Goal: Information Seeking & Learning: Learn about a topic

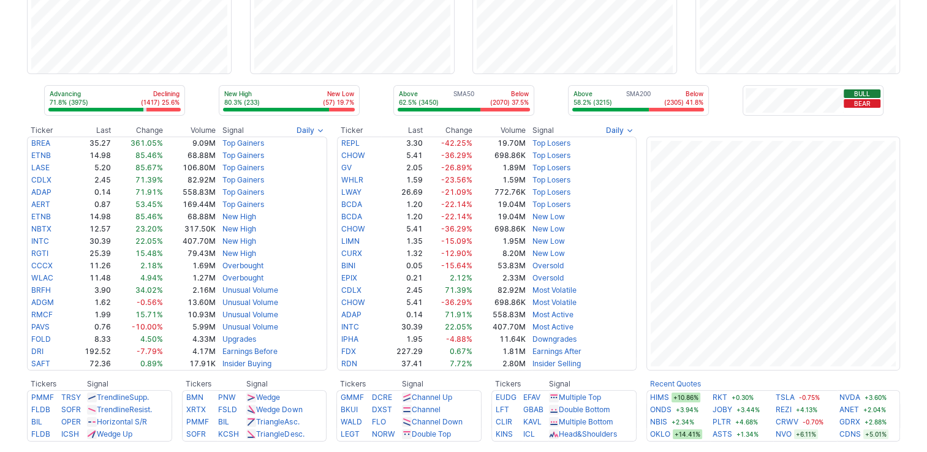
scroll to position [245, 0]
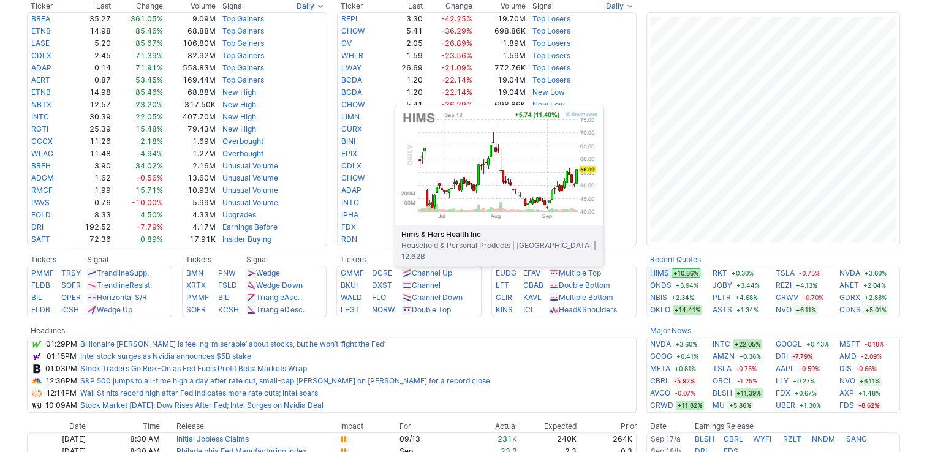
click at [658, 273] on link "HIMS" at bounding box center [659, 273] width 19 height 12
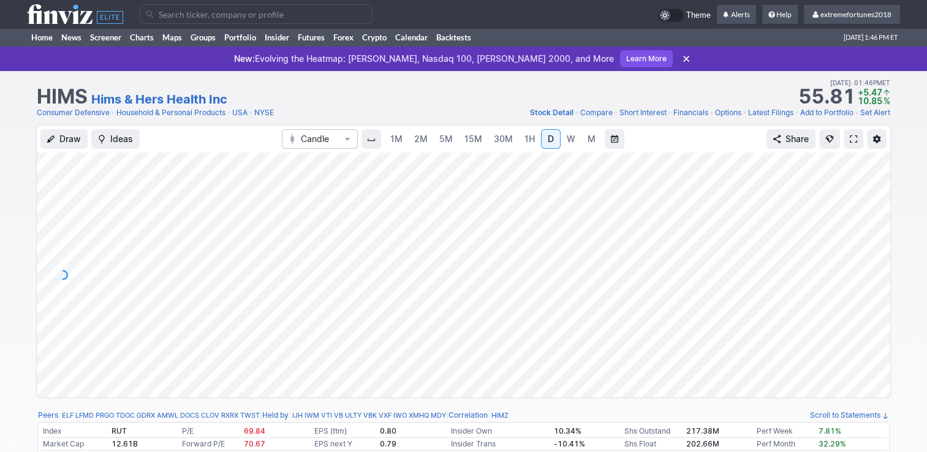
click at [525, 139] on span "1H" at bounding box center [530, 139] width 10 height 10
click at [495, 139] on span "30M" at bounding box center [503, 139] width 19 height 10
click at [453, 137] on link "5M" at bounding box center [446, 139] width 25 height 20
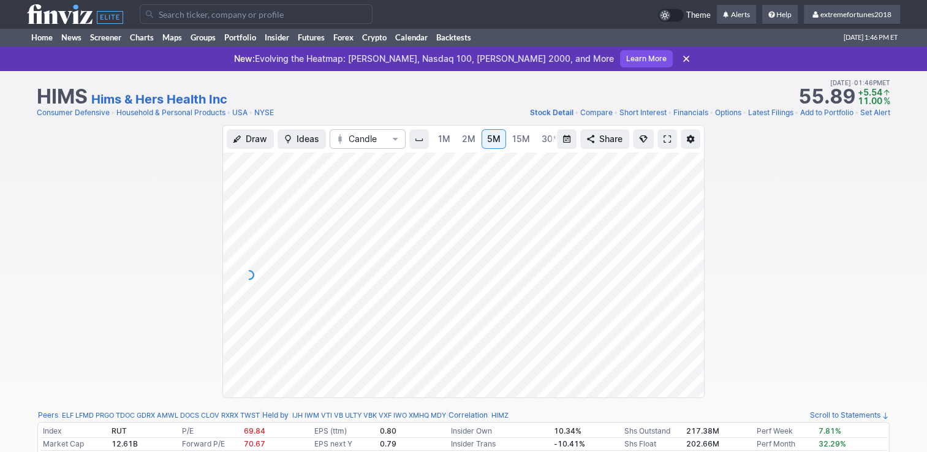
click at [514, 141] on span "15M" at bounding box center [521, 139] width 18 height 10
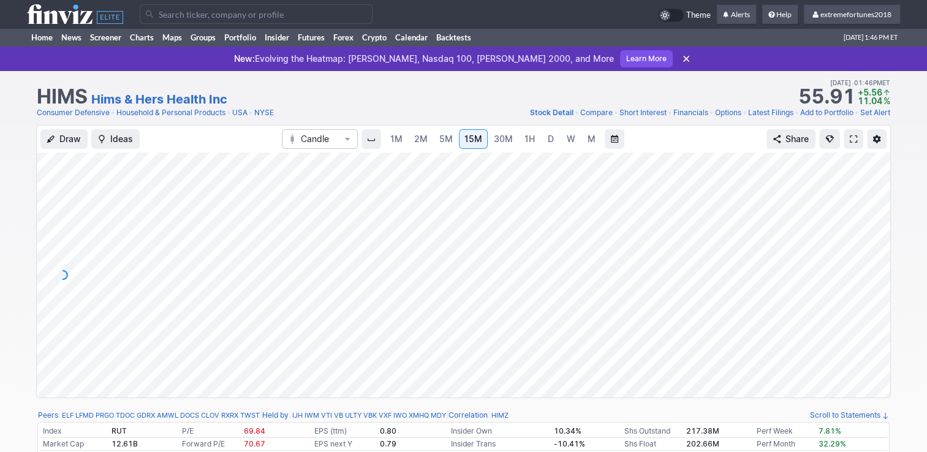
click at [422, 140] on span "2M" at bounding box center [420, 139] width 13 height 10
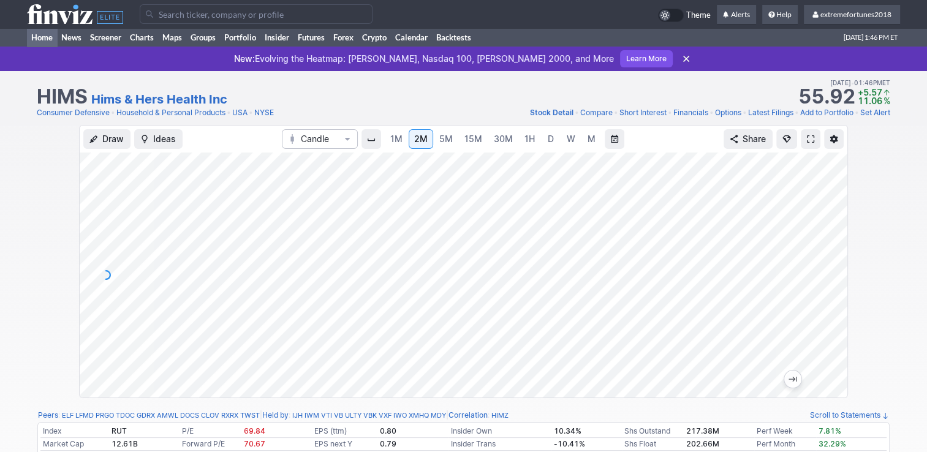
click at [44, 36] on link "Home" at bounding box center [42, 37] width 30 height 18
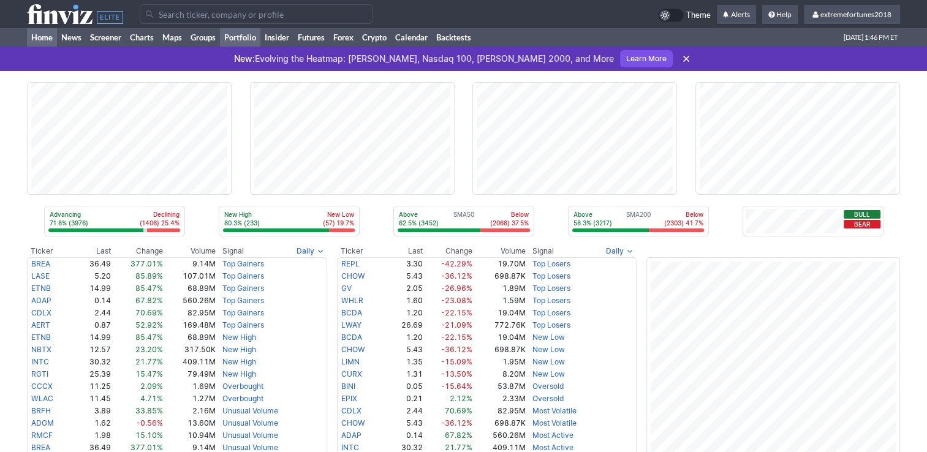
click at [235, 37] on link "Portfolio" at bounding box center [240, 37] width 40 height 18
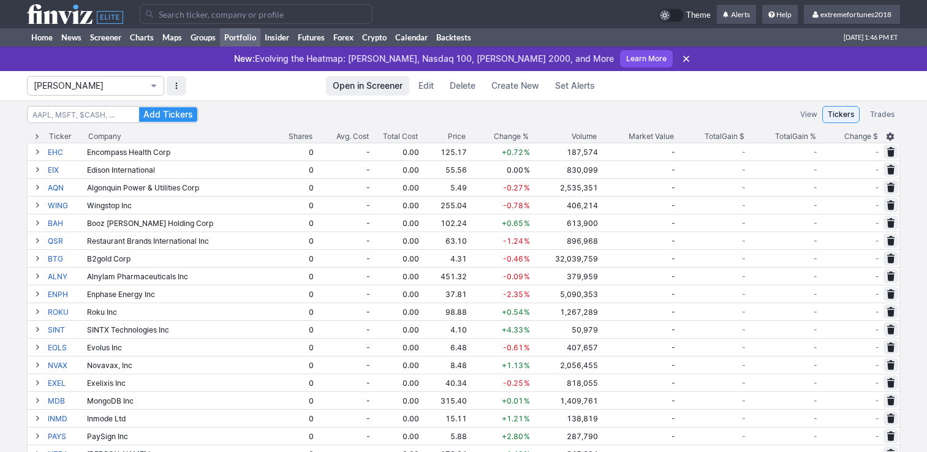
click at [61, 90] on span "Isabel_Watch" at bounding box center [90, 86] width 112 height 12
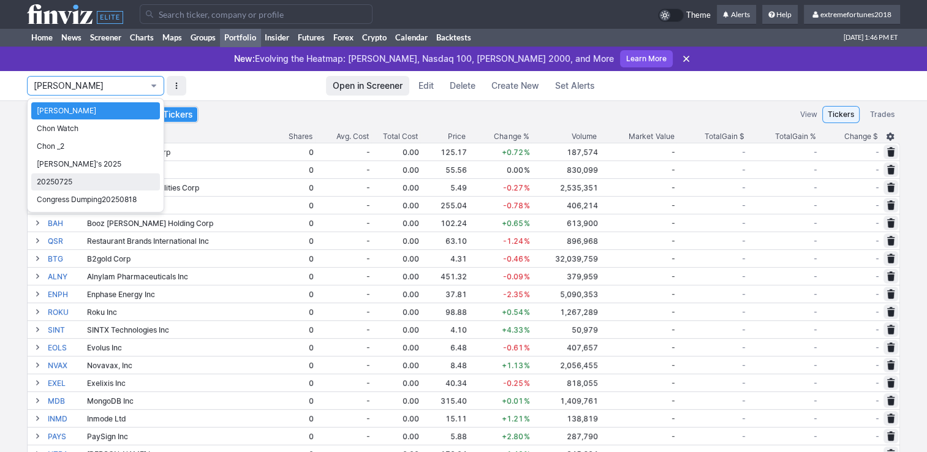
click at [61, 185] on span "20250725" at bounding box center [96, 182] width 118 height 12
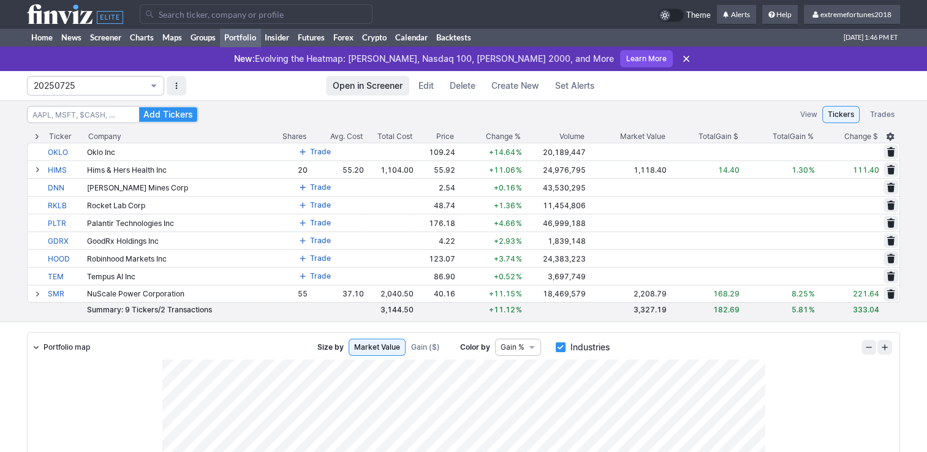
click at [106, 83] on span "20250725" at bounding box center [90, 86] width 112 height 12
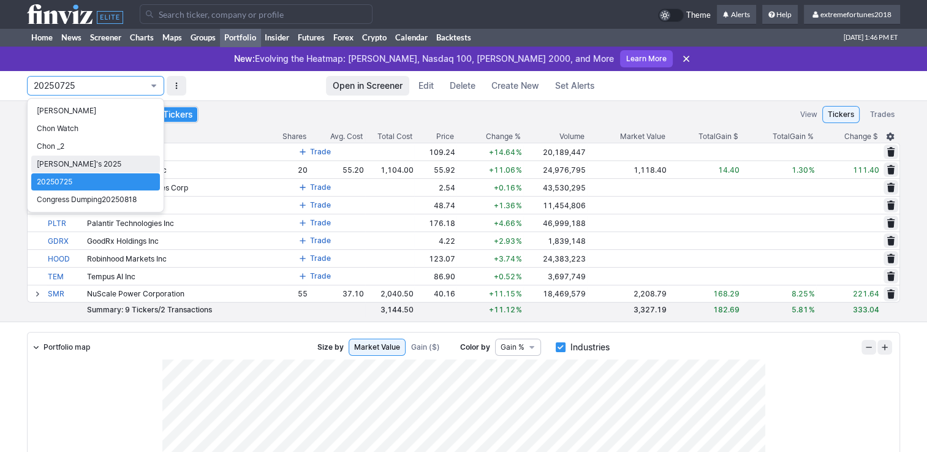
click at [80, 170] on link "Nancy's 2025" at bounding box center [95, 164] width 129 height 17
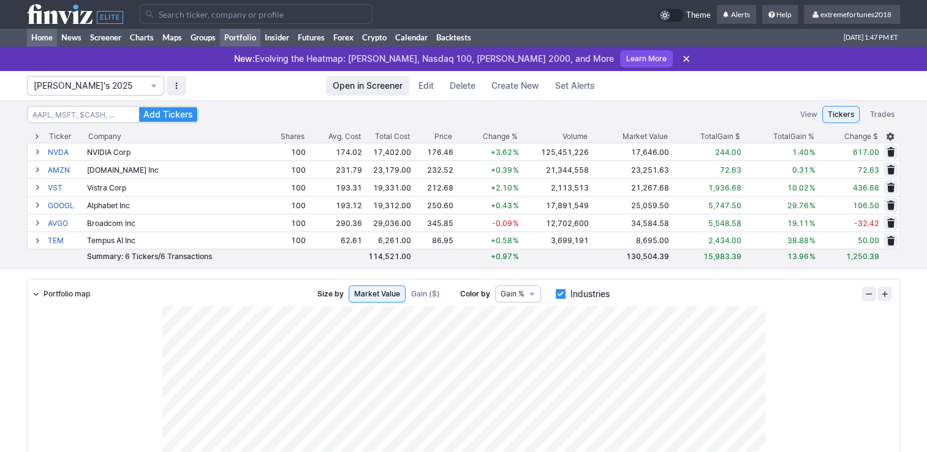
click at [48, 37] on link "Home" at bounding box center [42, 37] width 30 height 18
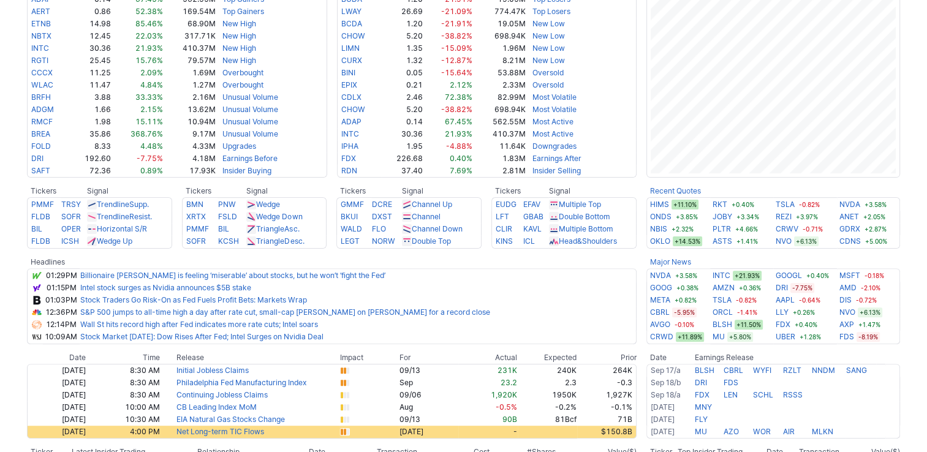
scroll to position [368, 0]
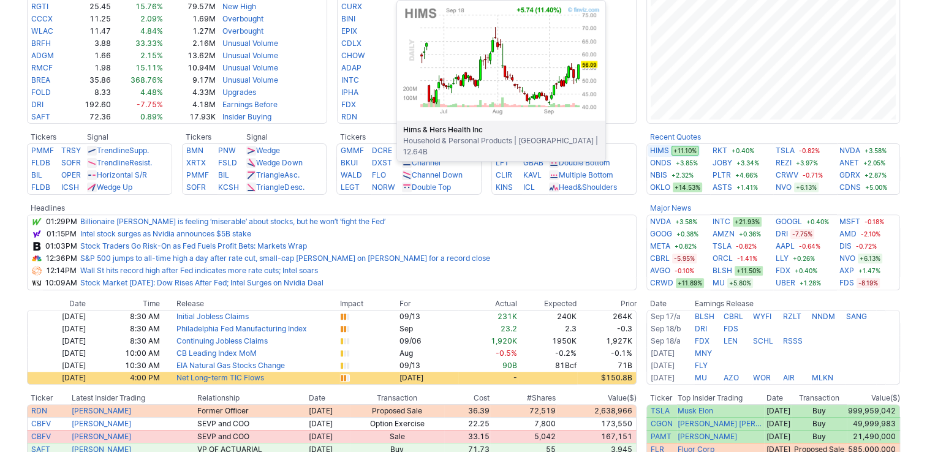
click at [660, 151] on link "HIMS" at bounding box center [659, 151] width 19 height 12
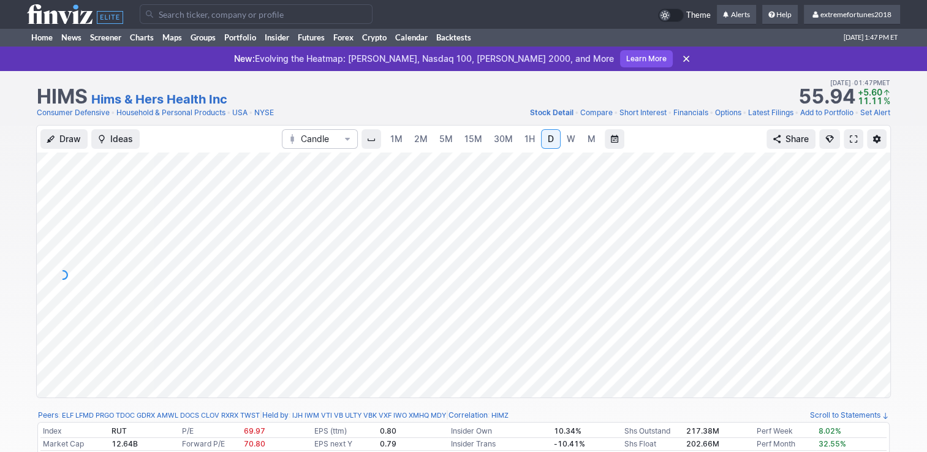
click at [855, 143] on span at bounding box center [853, 139] width 7 height 10
click at [48, 37] on link "Home" at bounding box center [42, 37] width 30 height 18
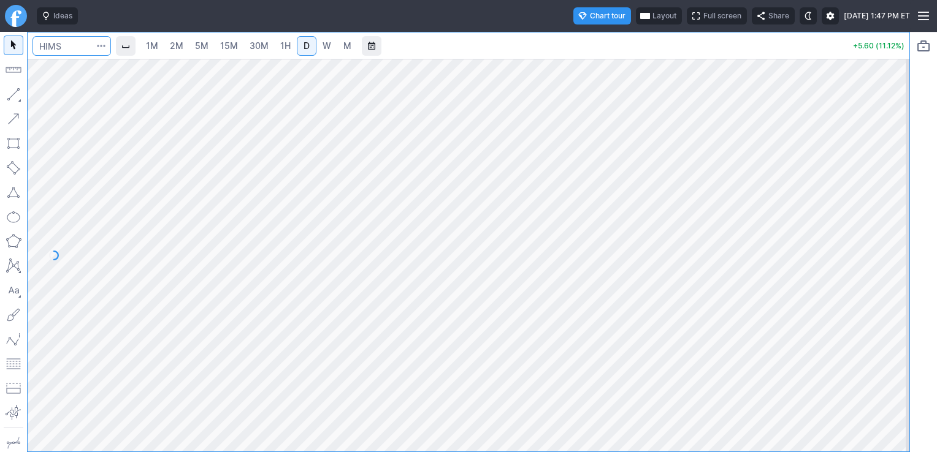
click at [84, 48] on input "Search" at bounding box center [71, 46] width 78 height 20
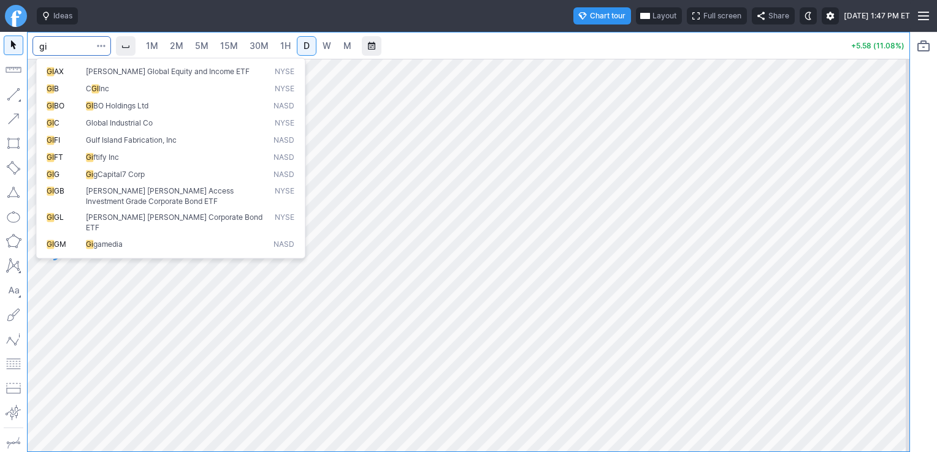
type input "g"
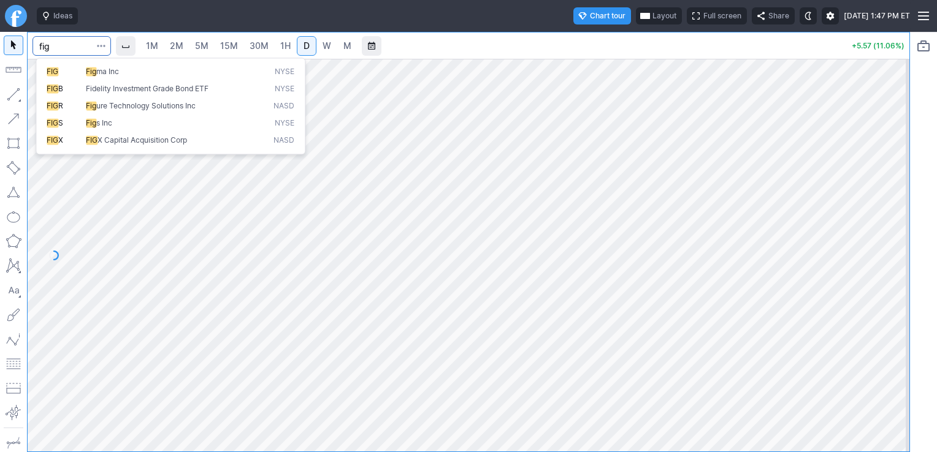
type input "fig"
click at [110, 70] on span "ma Inc" at bounding box center [107, 71] width 23 height 9
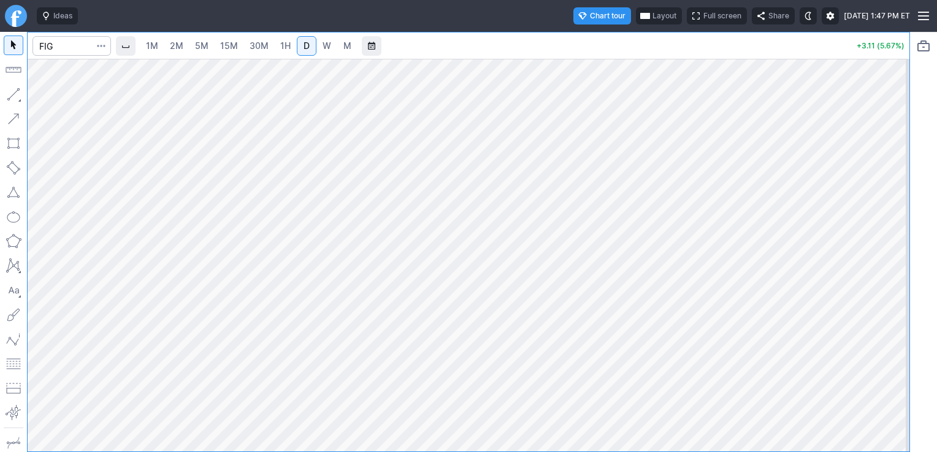
click at [280, 50] on span "1H" at bounding box center [285, 45] width 10 height 10
click at [307, 48] on span "D" at bounding box center [306, 45] width 6 height 10
click at [65, 46] on input "Search" at bounding box center [71, 46] width 78 height 20
type input "figu"
click at [153, 80] on button "FIGR Figu re Technology Solutions Inc NASD" at bounding box center [170, 71] width 259 height 17
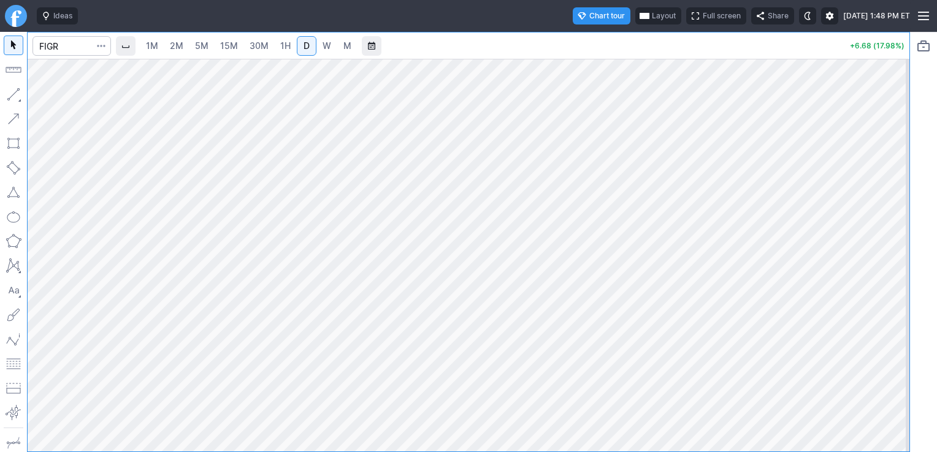
click at [875, 286] on div at bounding box center [469, 255] width 882 height 393
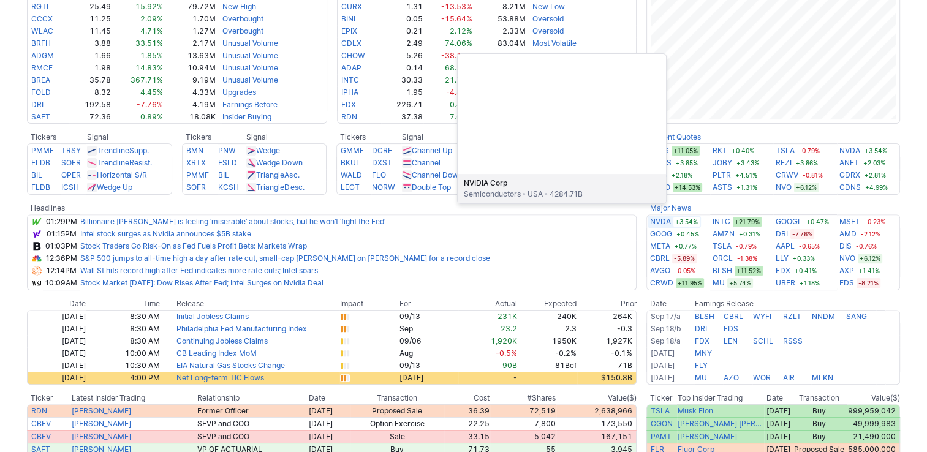
scroll to position [184, 0]
